Goal: Obtain resource: Obtain resource

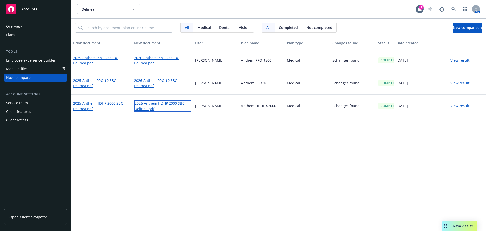
click at [149, 102] on link "2026 Anthem HDHP 2000 SBC Delinea.pdf" at bounding box center [162, 106] width 57 height 12
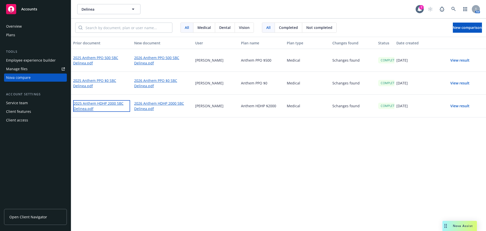
click at [89, 101] on link "2025 Anthem HDHP 2000 SBC Delinea.pdf" at bounding box center [101, 106] width 57 height 12
